Goal: Check status: Check status

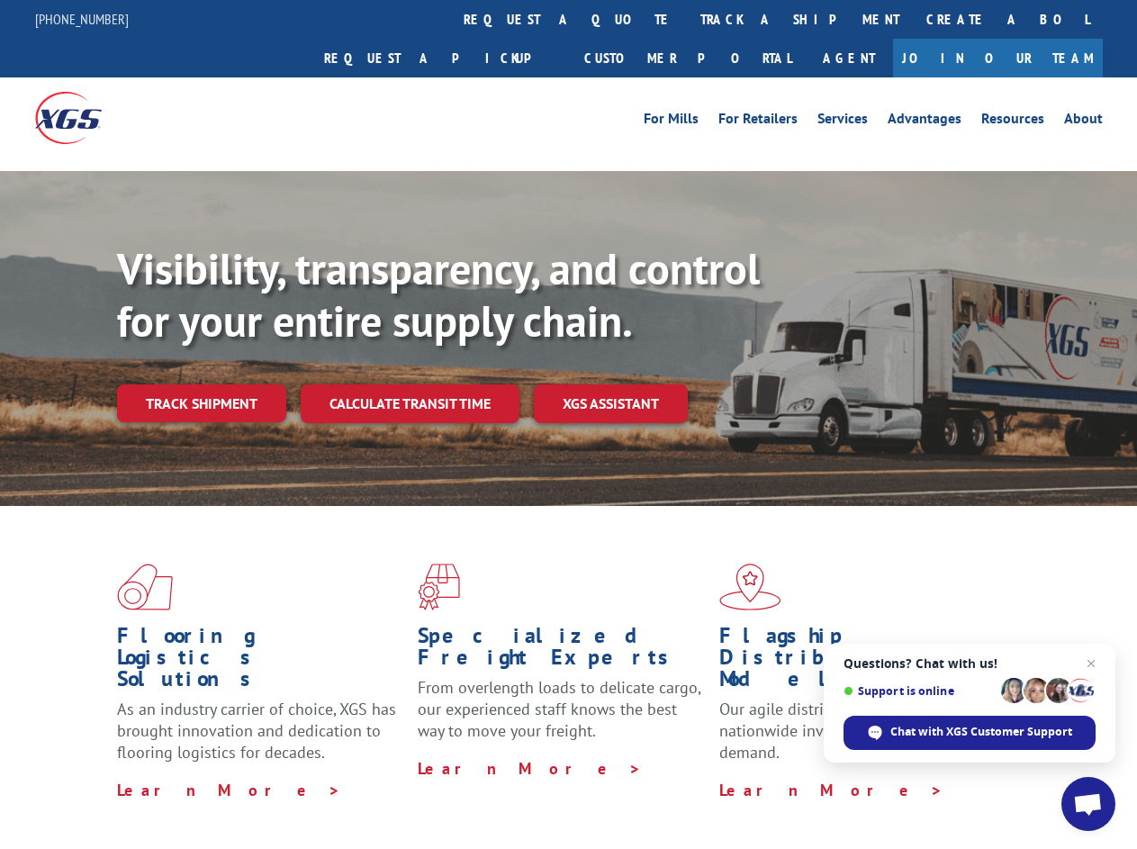
click at [568, 424] on div "Visibility, transparency, and control for your entire supply chain. Track shipm…" at bounding box center [627, 368] width 1020 height 251
click at [687, 19] on link "track a shipment" at bounding box center [800, 19] width 226 height 39
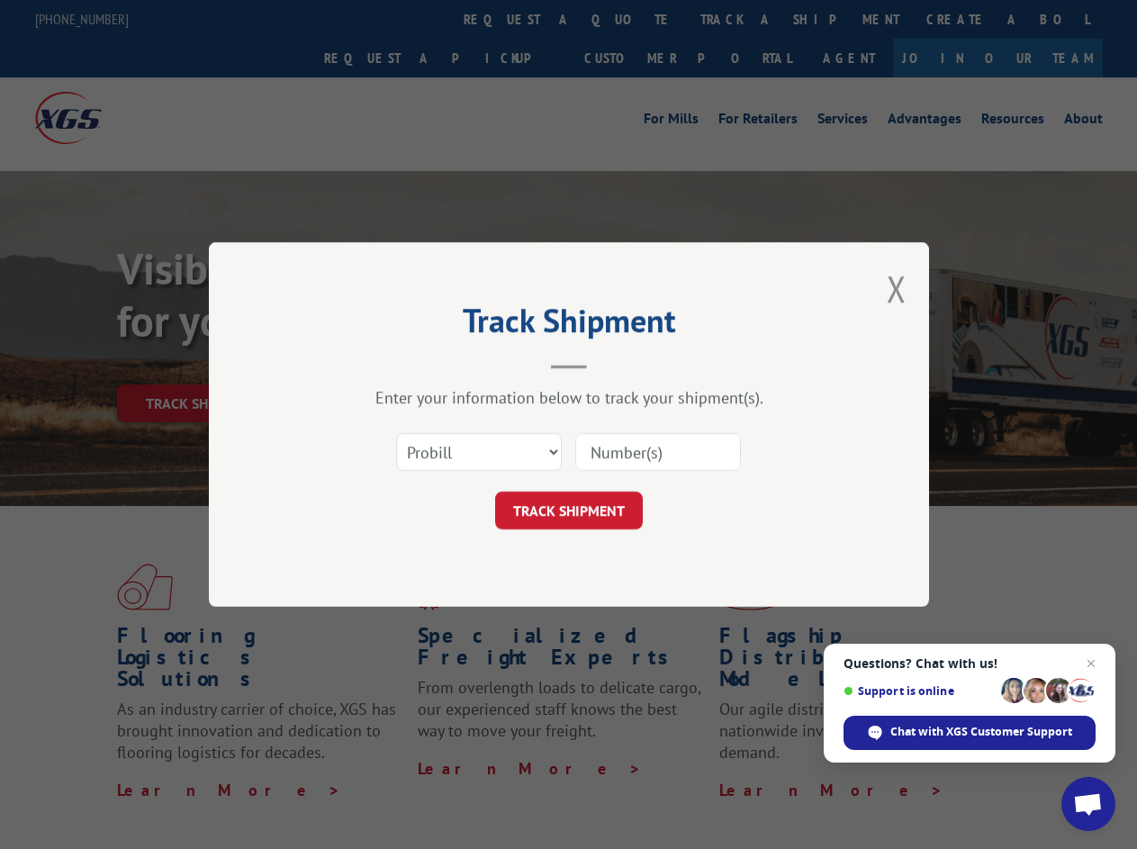
click at [629, 19] on div "Track Shipment Enter your information below to track your shipment(s). Select c…" at bounding box center [568, 424] width 1137 height 849
click at [741, 19] on div "Track Shipment Enter your information below to track your shipment(s). Select c…" at bounding box center [568, 424] width 1137 height 849
click at [201, 364] on div "Track Shipment Enter your information below to track your shipment(s). Select c…" at bounding box center [568, 424] width 1137 height 849
click at [409, 364] on header "Track Shipment" at bounding box center [569, 338] width 540 height 61
click at [611, 364] on header "Track Shipment" at bounding box center [569, 338] width 540 height 61
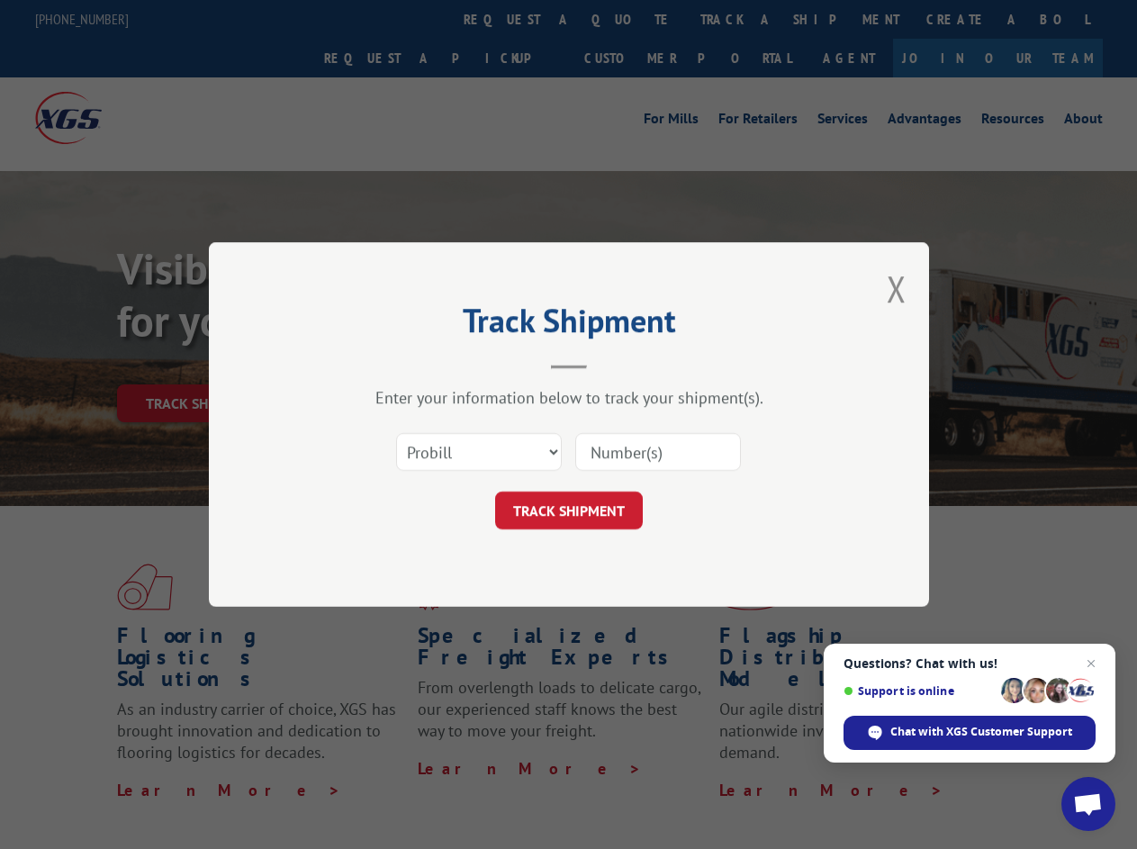
click at [1089, 804] on span "Open chat" at bounding box center [1088, 805] width 30 height 25
